Goal: Check status: Check status

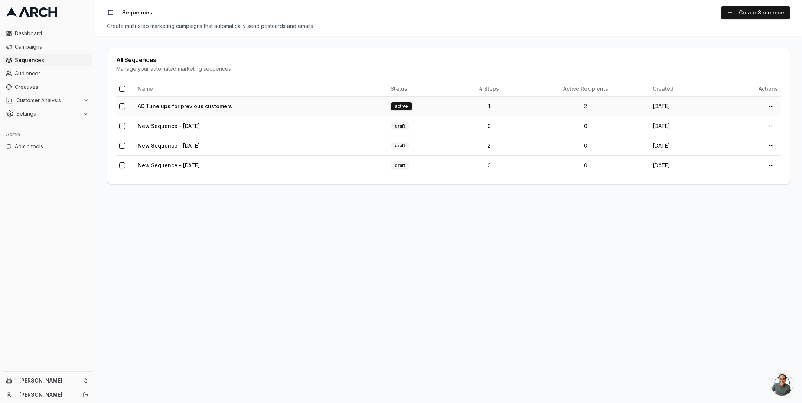
click at [175, 105] on link "AC Tune ups for previous customers" at bounding box center [185, 106] width 94 height 6
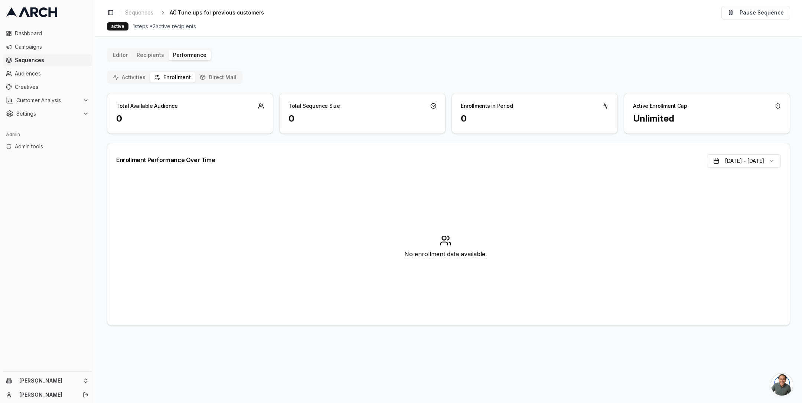
click at [218, 77] on button "Direct Mail" at bounding box center [218, 77] width 46 height 10
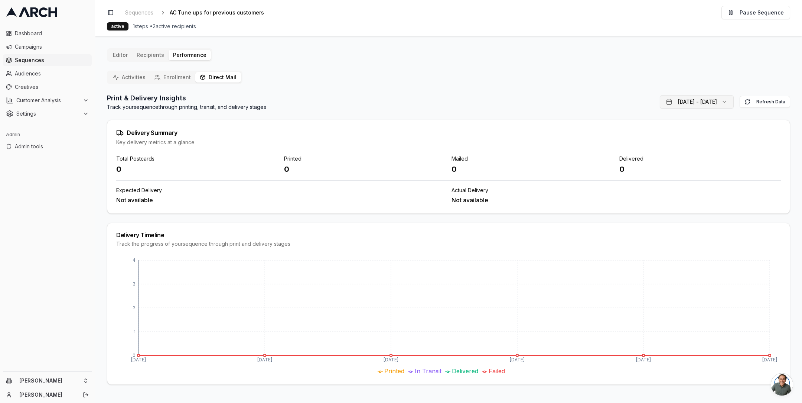
click at [720, 103] on button "[DATE] - [DATE]" at bounding box center [697, 101] width 74 height 13
click at [137, 78] on button "Activities" at bounding box center [129, 77] width 42 height 10
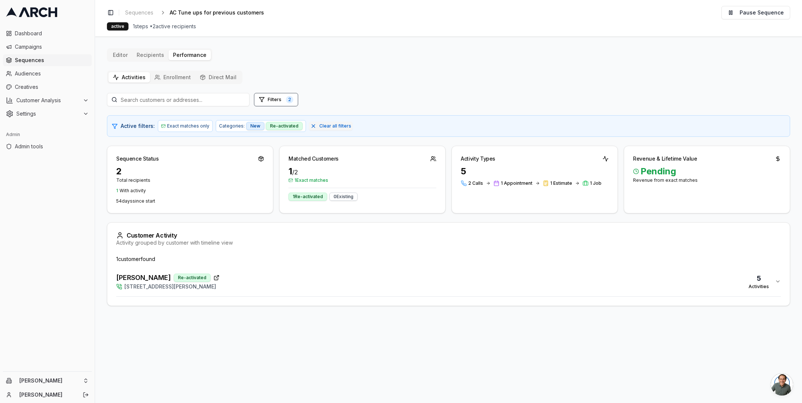
click at [332, 269] on button "[PERSON_NAME] Re-activated [STREET_ADDRESS][PERSON_NAME] 5 Activities" at bounding box center [448, 281] width 665 height 30
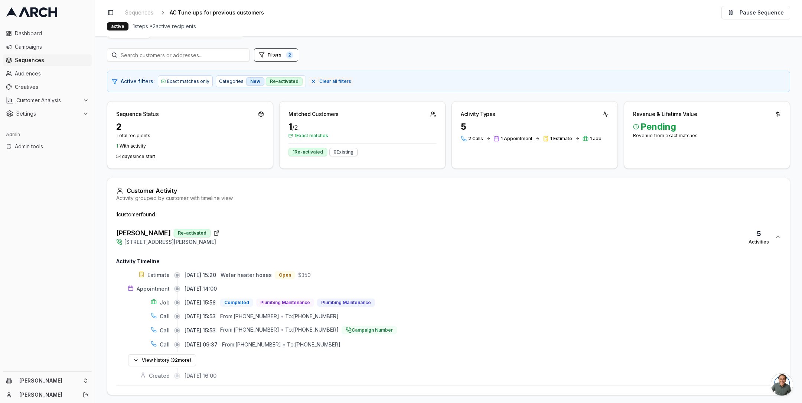
scroll to position [47, 0]
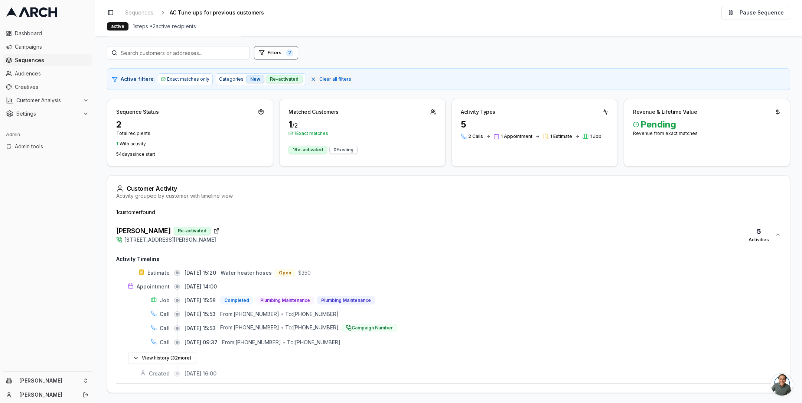
click at [324, 232] on div "[PERSON_NAME] Re-activated [STREET_ADDRESS][PERSON_NAME] 5 Activities" at bounding box center [445, 234] width 659 height 18
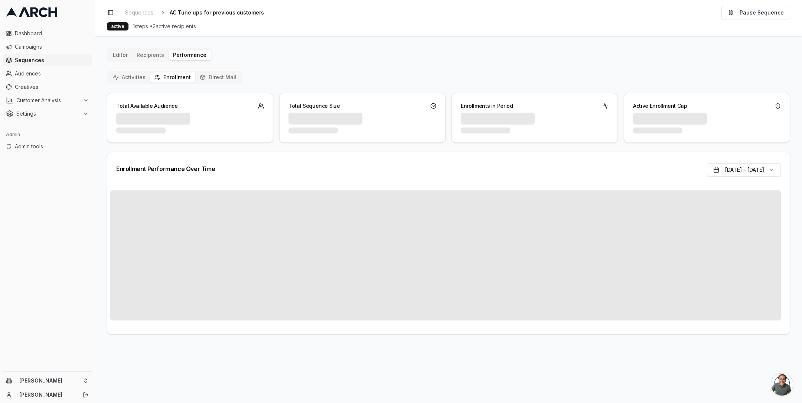
click at [173, 74] on button "Enrollment" at bounding box center [172, 77] width 45 height 10
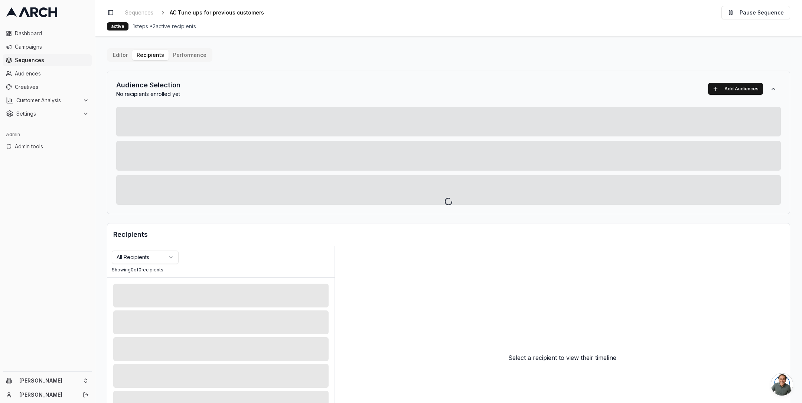
click at [144, 56] on div "Editor Recipients Performance Audience Selection No recipients enrolled yet Add…" at bounding box center [448, 258] width 683 height 421
click at [181, 53] on div at bounding box center [448, 201] width 707 height 403
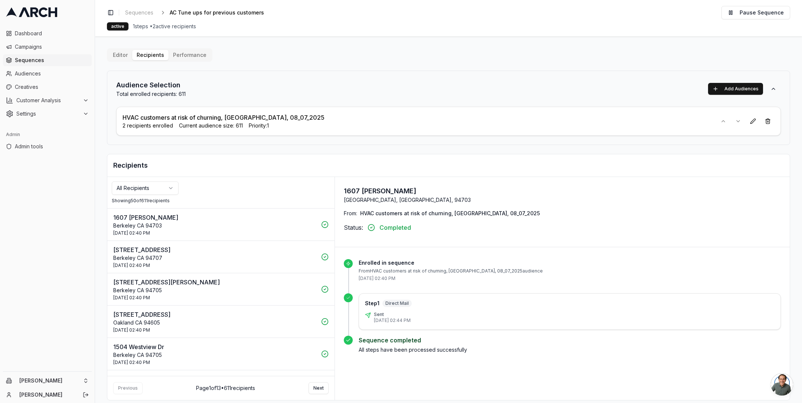
click at [70, 58] on span "Sequences" at bounding box center [52, 59] width 74 height 7
